Goal: Information Seeking & Learning: Learn about a topic

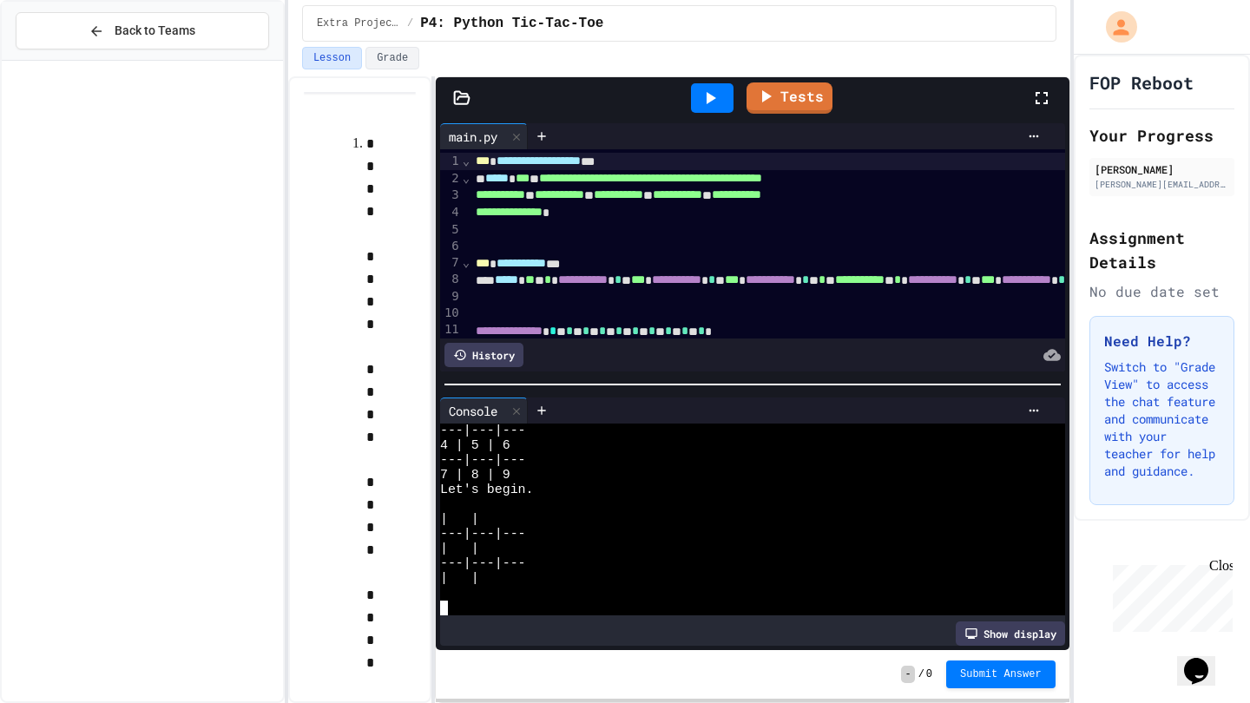
scroll to position [74, 0]
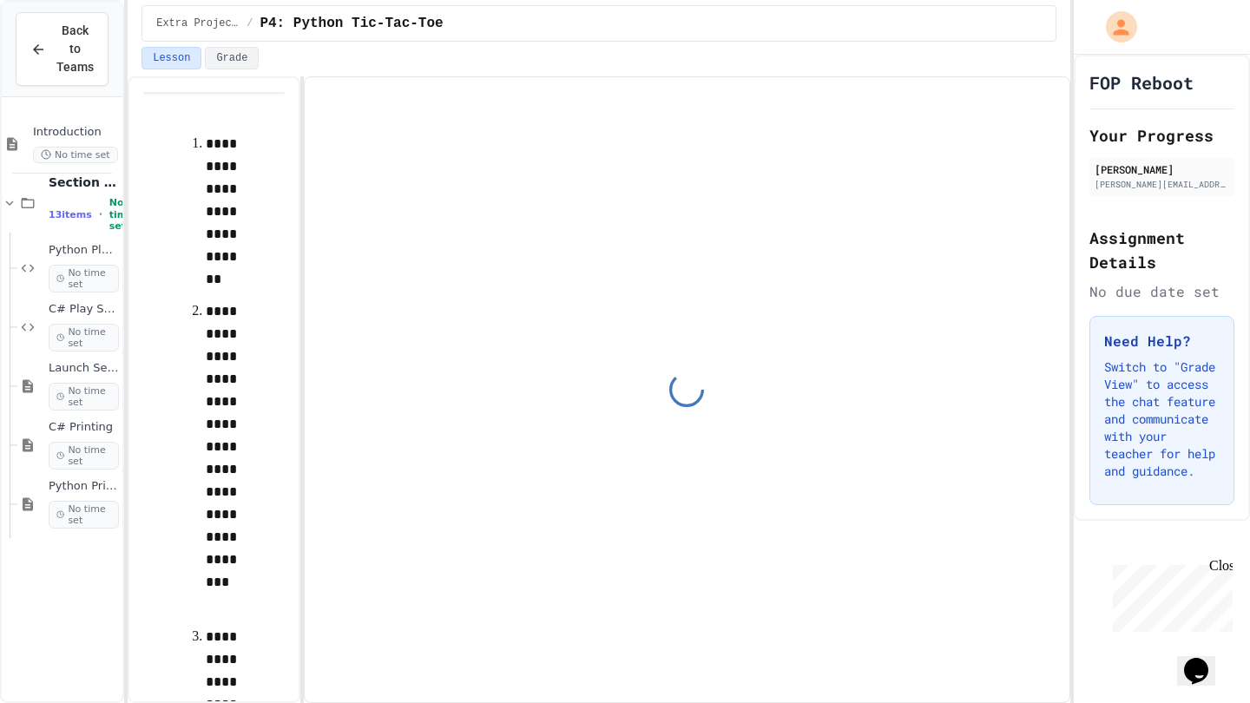
scroll to position [2216, 0]
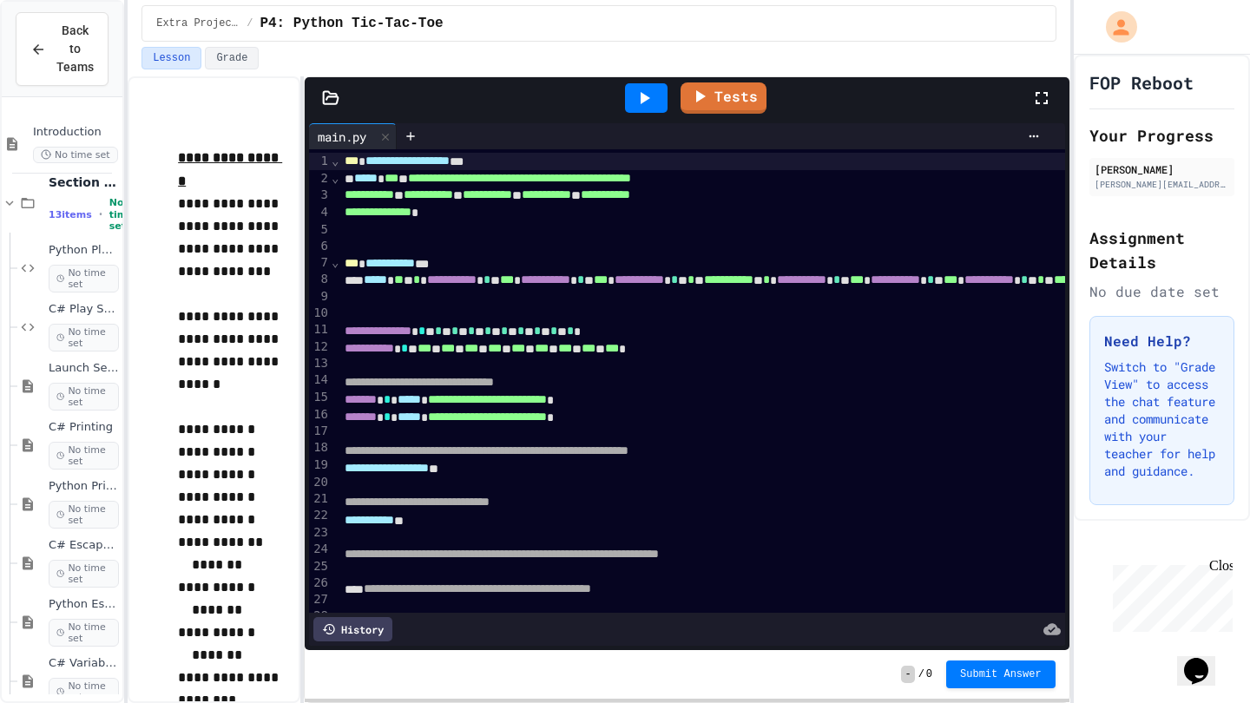
click at [652, 97] on icon at bounding box center [644, 98] width 21 height 21
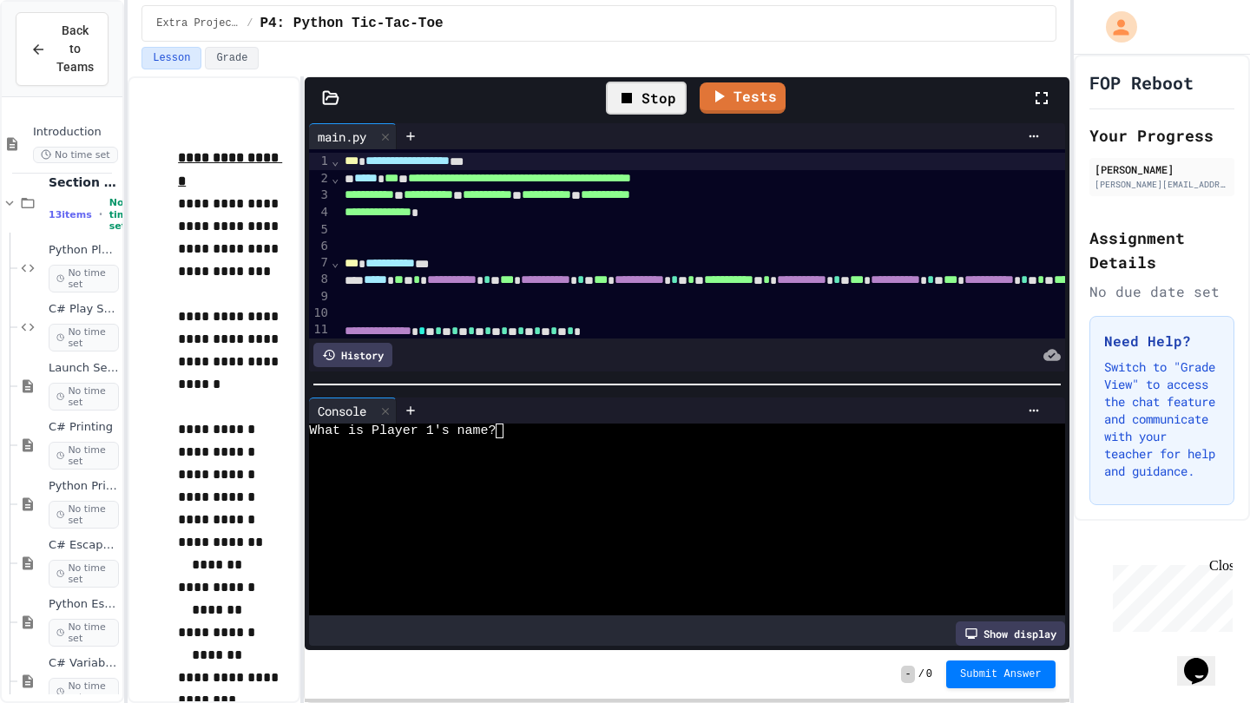
click at [506, 414] on div at bounding box center [722, 411] width 650 height 26
click at [524, 406] on div at bounding box center [736, 411] width 623 height 14
click at [517, 424] on div "What is Player 1's name?" at bounding box center [672, 431] width 727 height 15
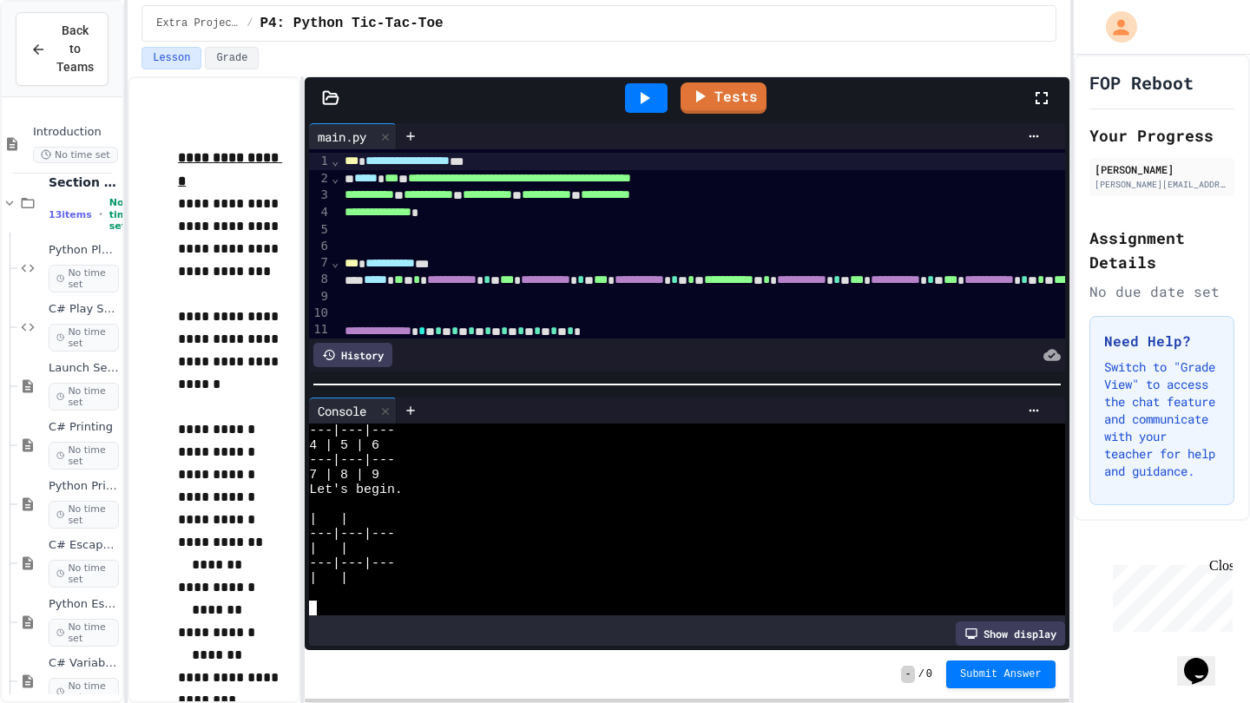
scroll to position [74, 0]
click at [308, 604] on div "**********" at bounding box center [599, 389] width 942 height 627
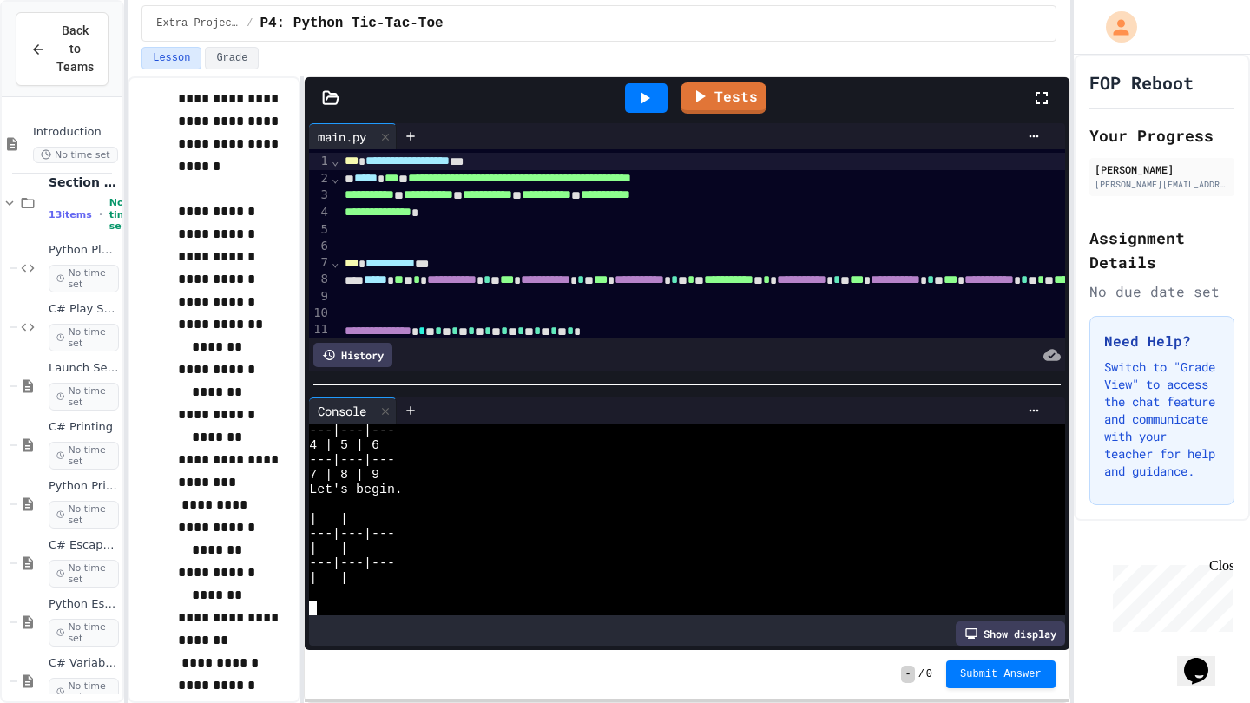
scroll to position [2423, 0]
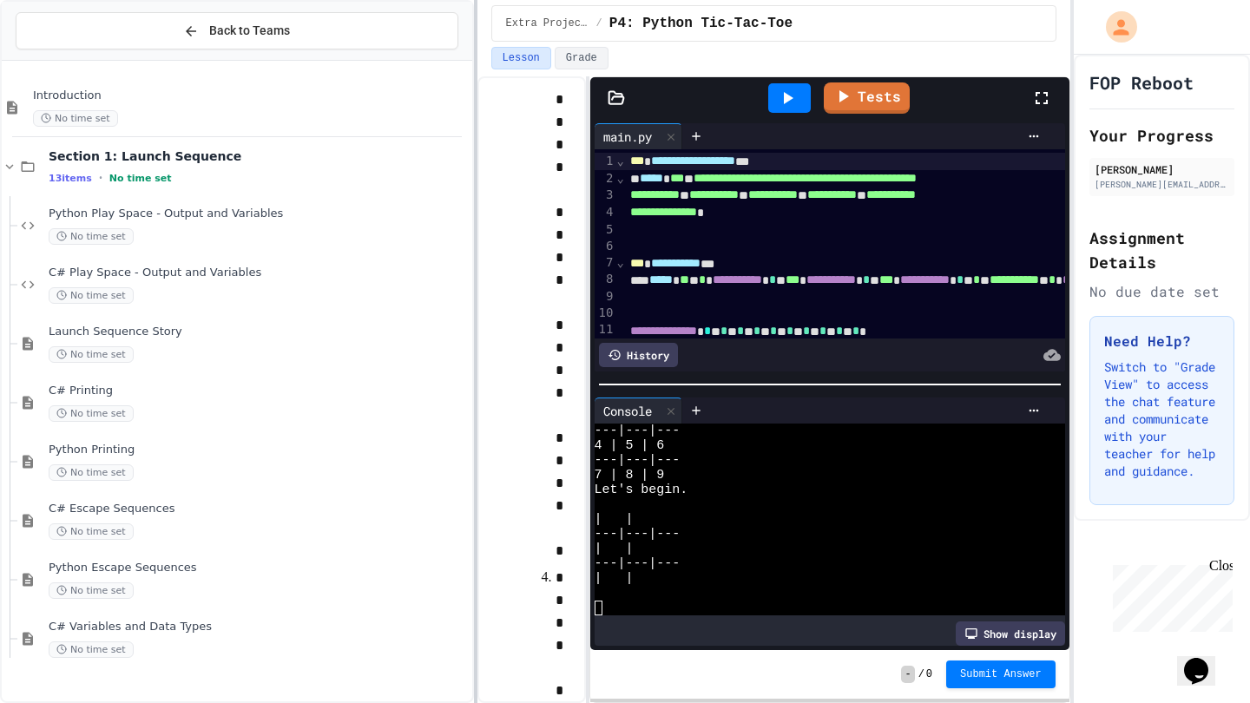
click at [474, 386] on div at bounding box center [475, 351] width 3 height 703
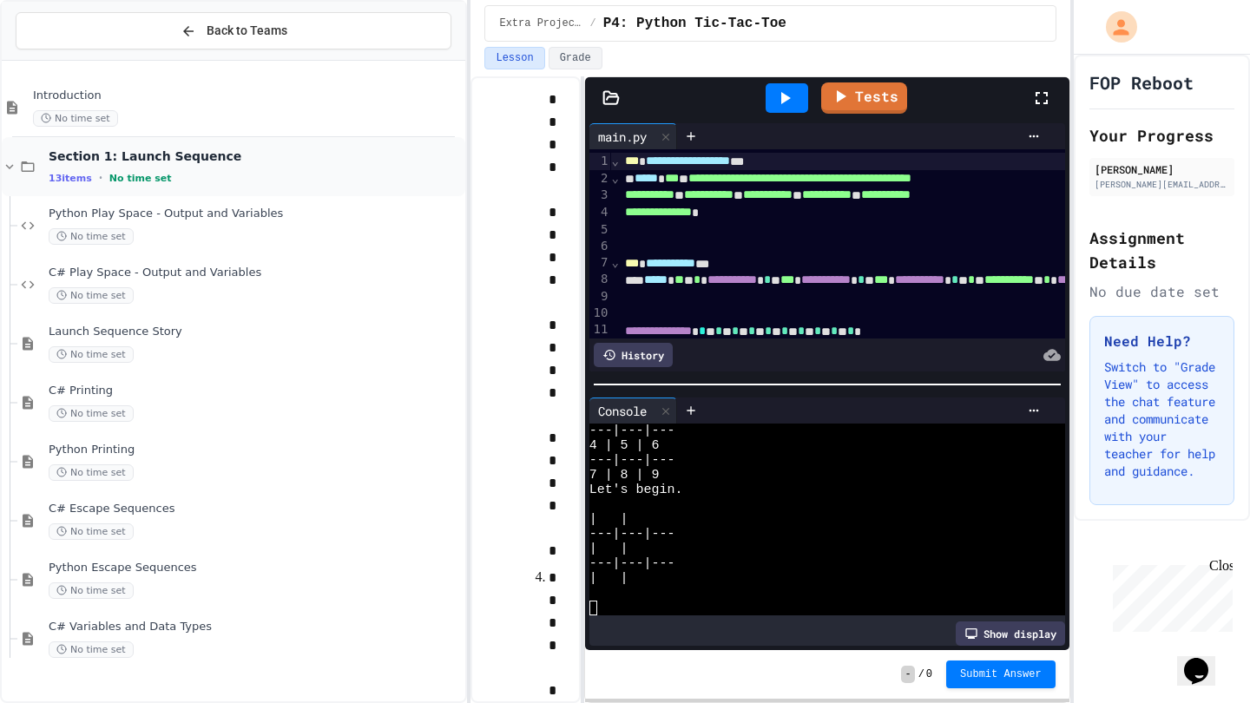
click at [23, 167] on icon at bounding box center [28, 166] width 13 height 10
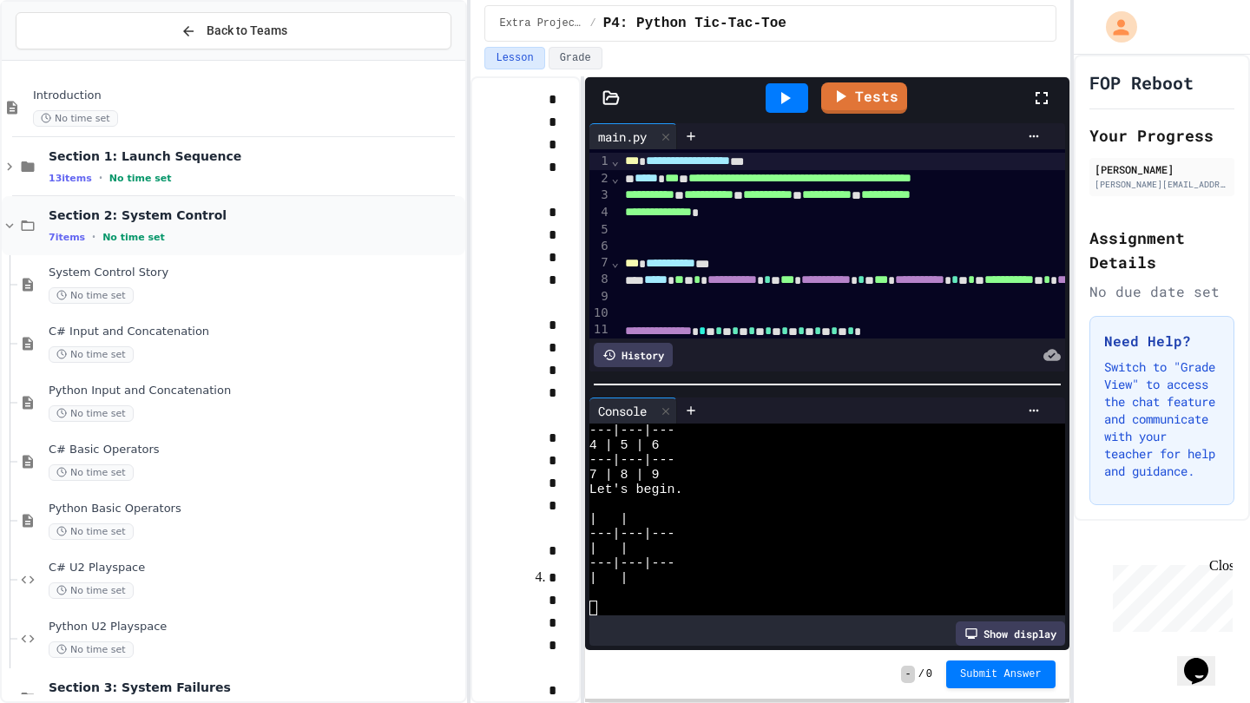
click at [39, 235] on div "Section 2: System Control 7 items • No time set" at bounding box center [234, 225] width 464 height 59
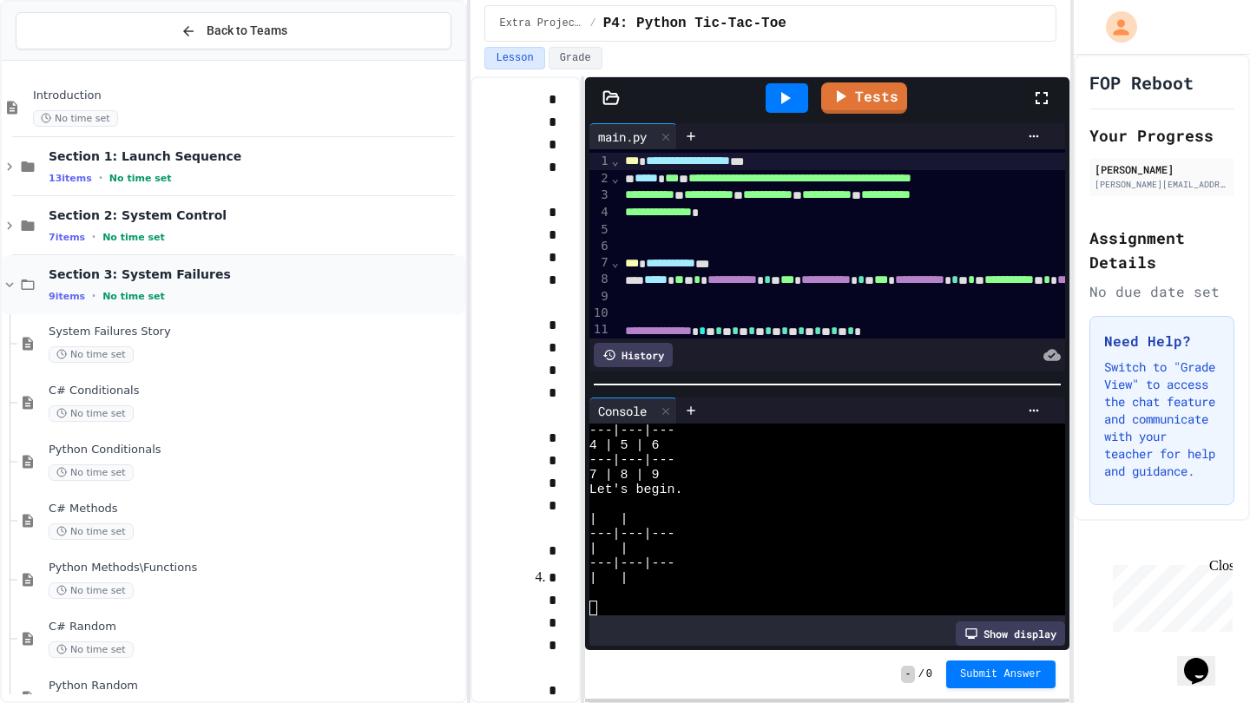
click at [58, 263] on div "Section 3: System Failures 9 items • No time set" at bounding box center [234, 284] width 464 height 59
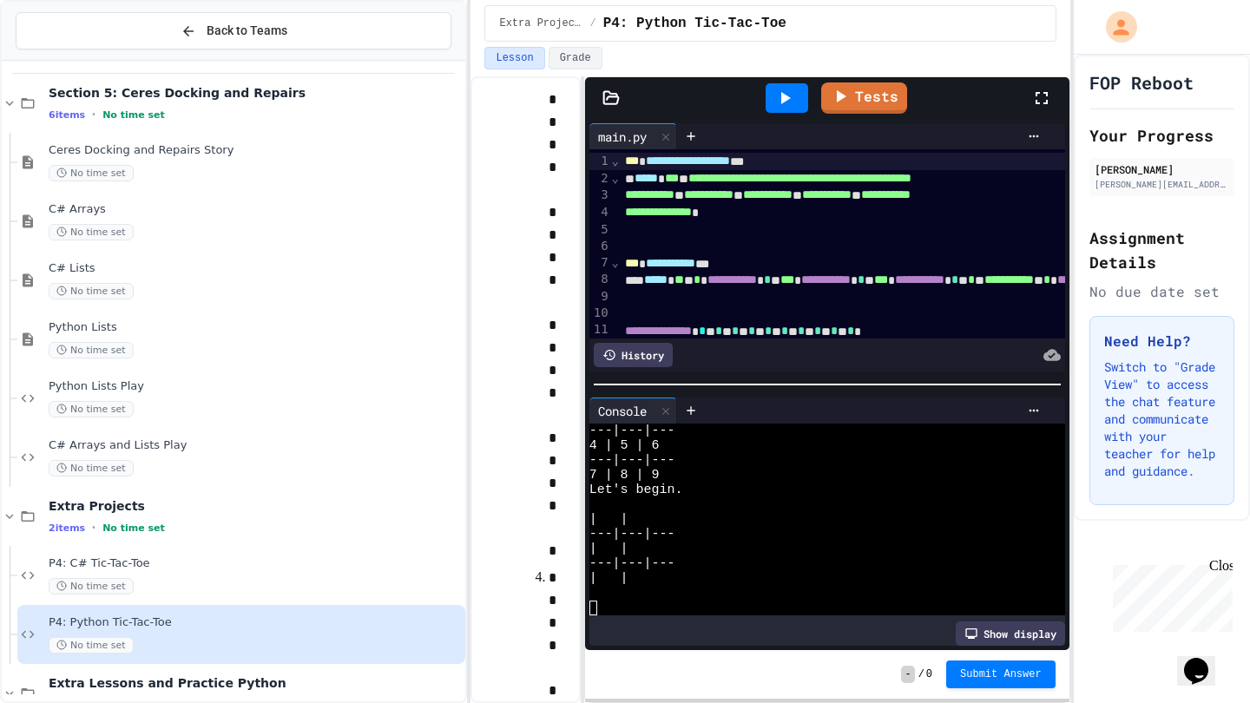
scroll to position [356, 0]
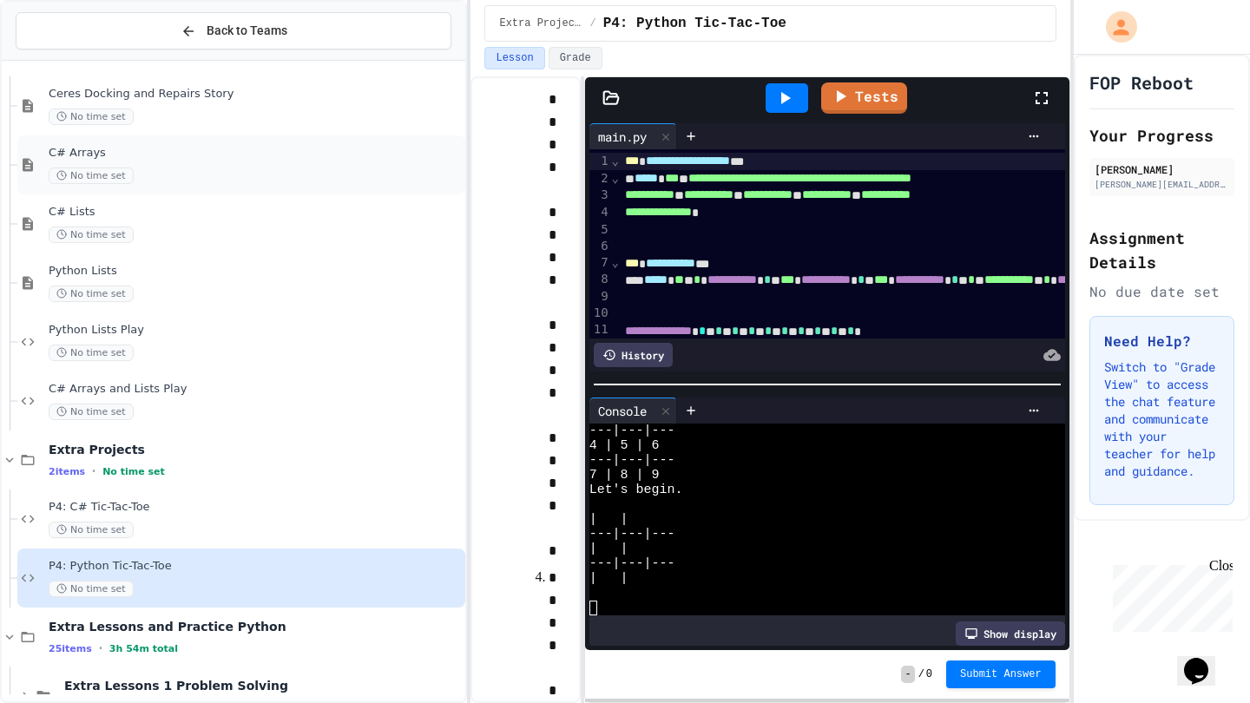
click at [214, 171] on div "No time set" at bounding box center [255, 176] width 413 height 16
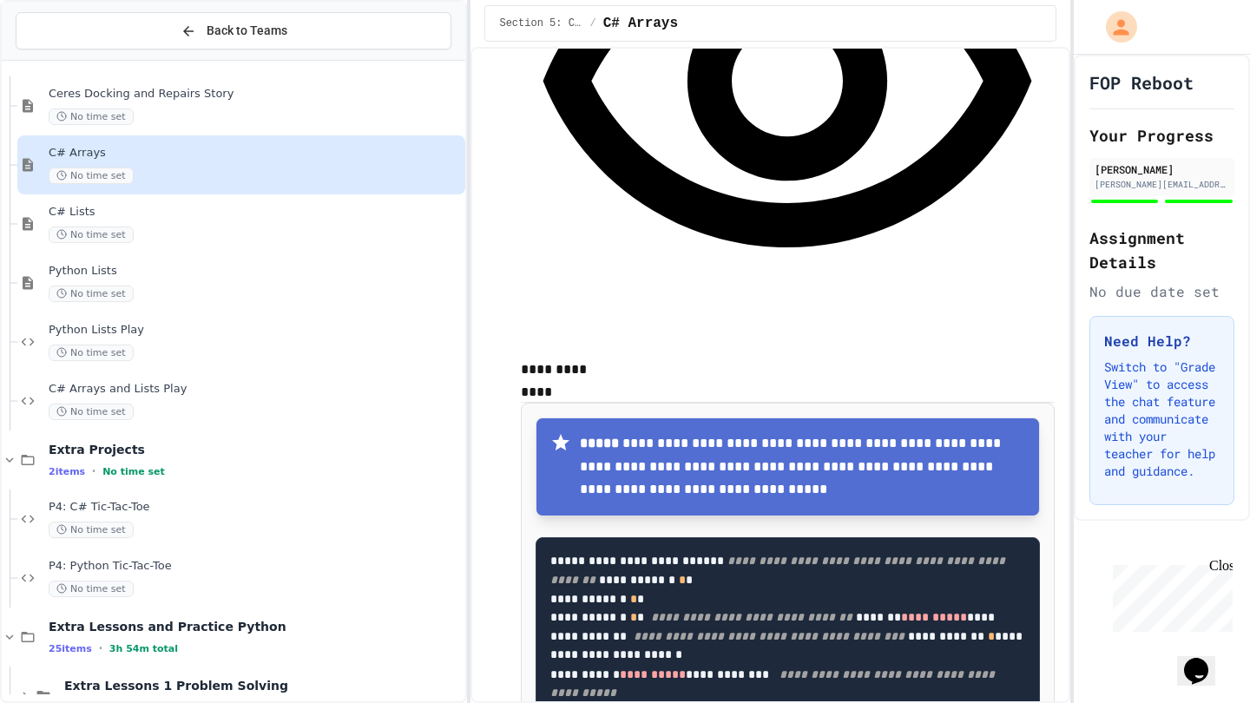
scroll to position [868, 0]
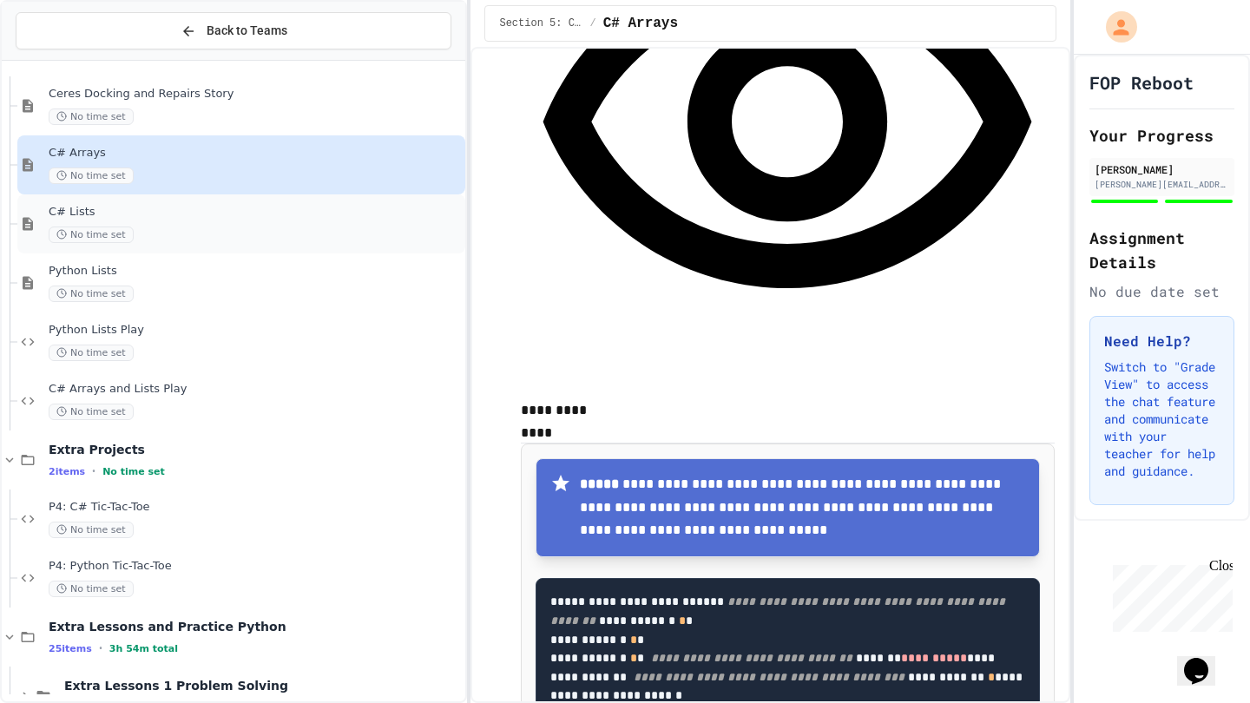
click at [306, 245] on div "C# Lists No time set" at bounding box center [241, 223] width 448 height 59
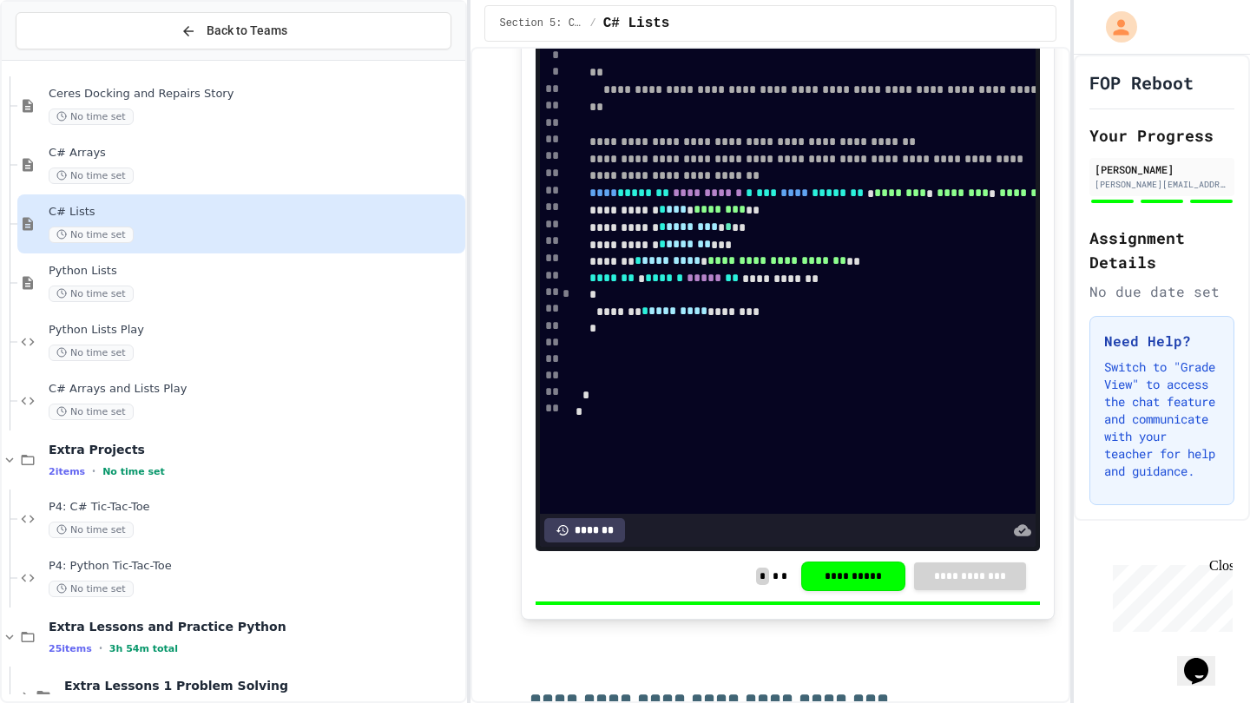
scroll to position [2432, 0]
click at [346, 278] on div "Python Lists No time set" at bounding box center [255, 283] width 413 height 38
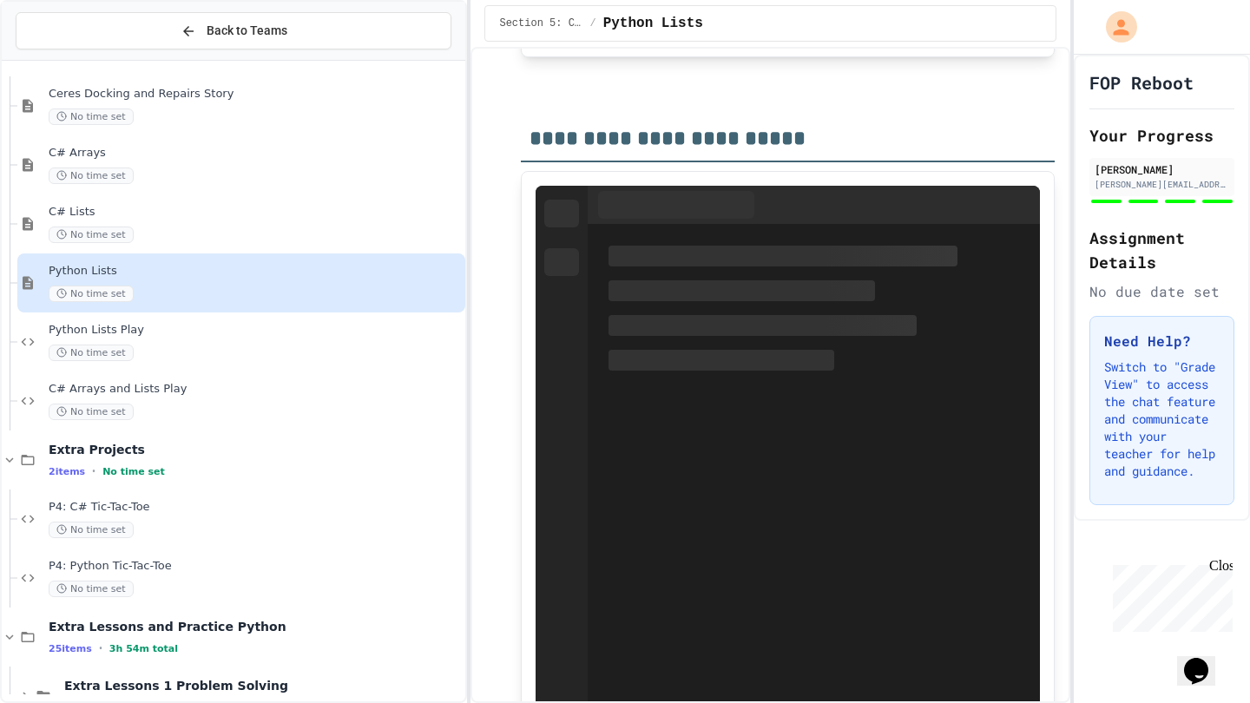
scroll to position [3097, 0]
